Goal: Task Accomplishment & Management: Manage account settings

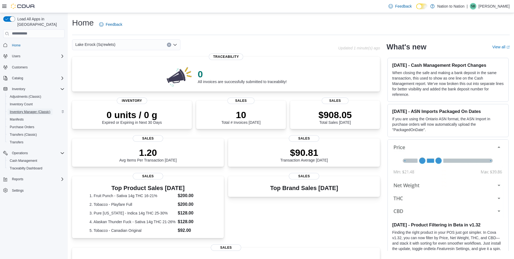
click at [30, 110] on span "Inventory Manager (Classic)" at bounding box center [30, 112] width 41 height 4
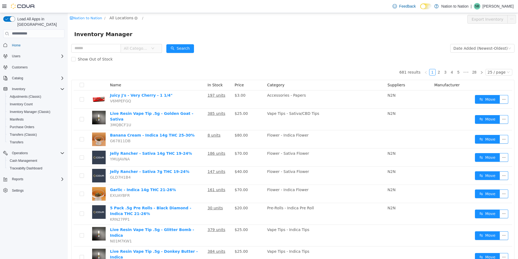
click at [120, 18] on span "All Locations" at bounding box center [122, 18] width 24 height 6
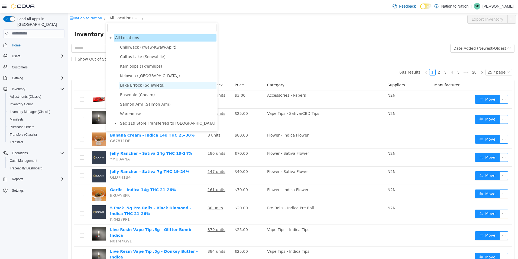
click at [141, 87] on span "Lake Errock (Sq’ewlets)" at bounding box center [142, 85] width 44 height 4
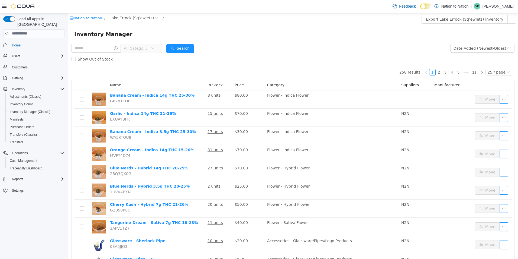
click at [139, 47] on span "All Categories" at bounding box center [136, 47] width 25 height 5
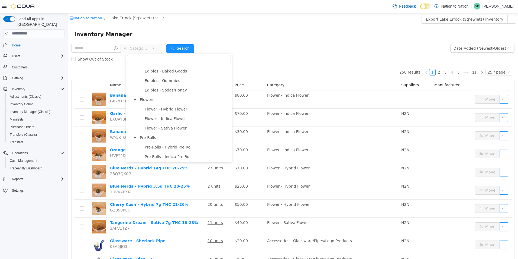
scroll to position [190, 0]
click at [163, 128] on span "Flower - Sativa Flower" at bounding box center [166, 125] width 42 height 4
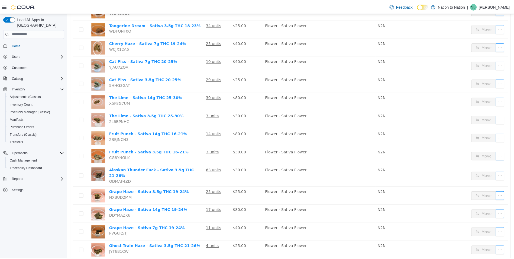
scroll to position [108, 0]
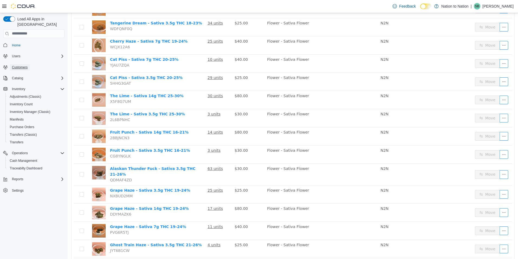
click at [20, 65] on span "Customers" at bounding box center [20, 67] width 16 height 4
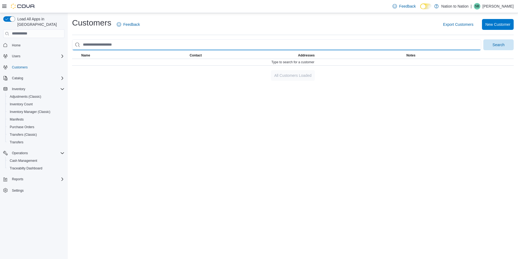
click at [130, 43] on input "search" at bounding box center [276, 44] width 409 height 11
click at [484, 39] on button "Search" at bounding box center [499, 44] width 30 height 11
type input "**********"
click at [484, 39] on button "Search" at bounding box center [499, 44] width 30 height 11
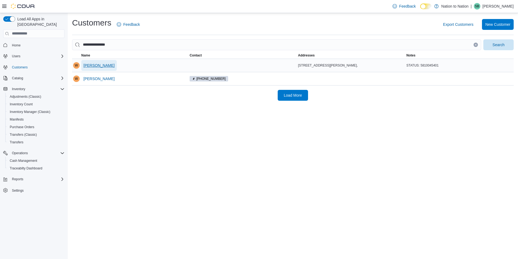
click at [96, 64] on span "[PERSON_NAME]" at bounding box center [98, 65] width 31 height 5
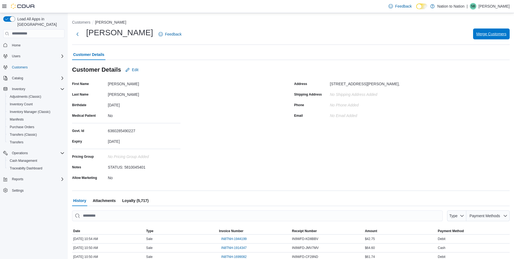
click at [504, 36] on span "Merge Customers" at bounding box center [492, 33] width 30 height 5
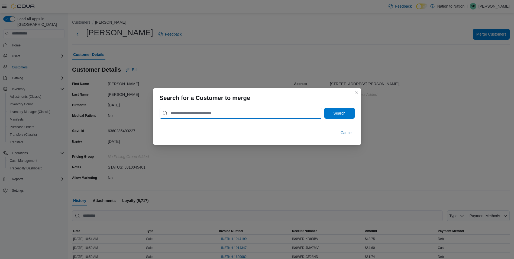
click at [282, 109] on input "search" at bounding box center [241, 113] width 163 height 11
type input "**********"
click at [349, 112] on span "Search" at bounding box center [340, 112] width 24 height 11
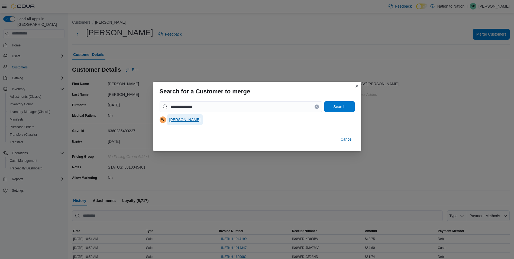
click at [188, 119] on span "[PERSON_NAME]" at bounding box center [184, 119] width 31 height 5
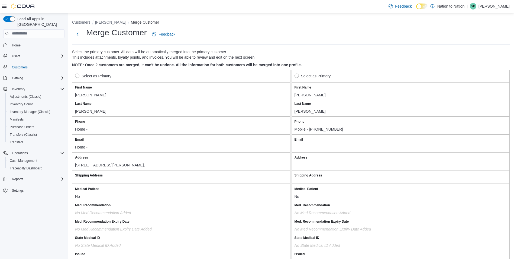
click at [78, 75] on label "Select as Primary" at bounding box center [93, 76] width 36 height 7
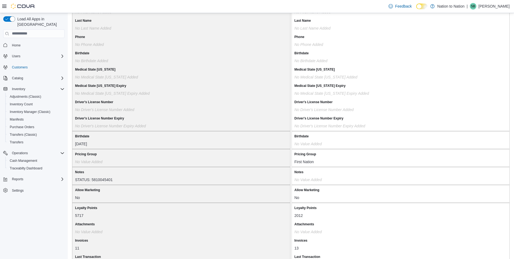
scroll to position [412, 0]
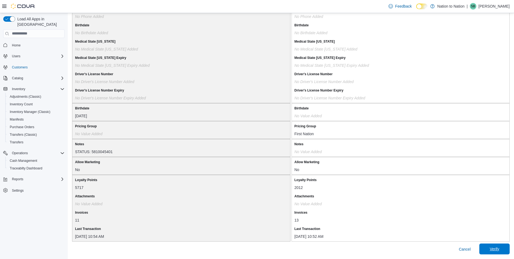
click at [497, 248] on span "Verify" at bounding box center [494, 248] width 9 height 5
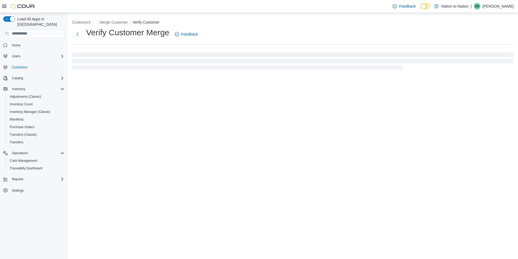
select select "******"
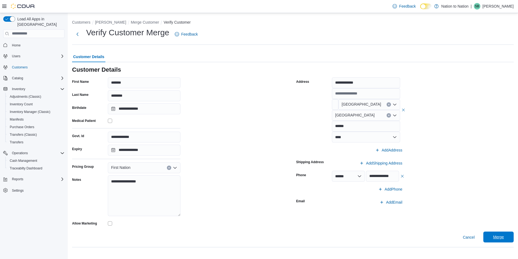
click at [499, 234] on span "Merge" at bounding box center [499, 236] width 24 height 11
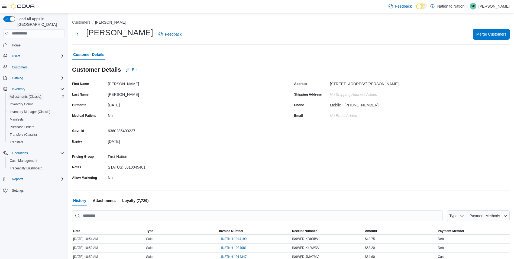
click at [23, 94] on span "Adjustments (Classic)" at bounding box center [25, 96] width 31 height 4
